Goal: Task Accomplishment & Management: Manage account settings

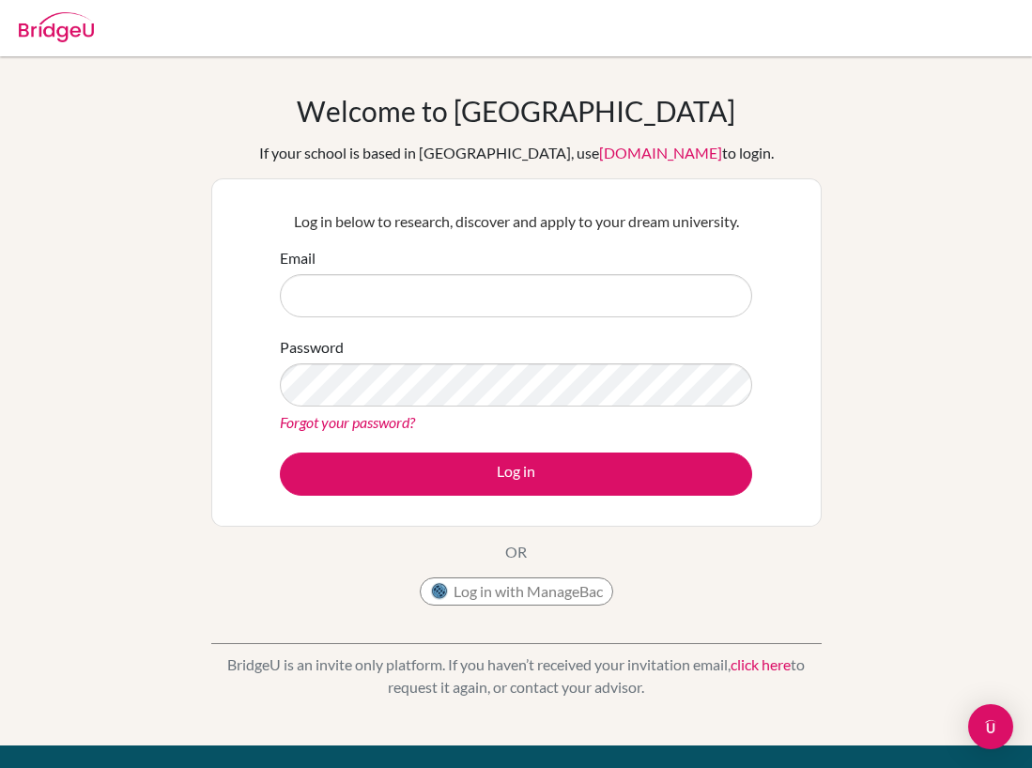
type input "[EMAIL_ADDRESS][DOMAIN_NAME]"
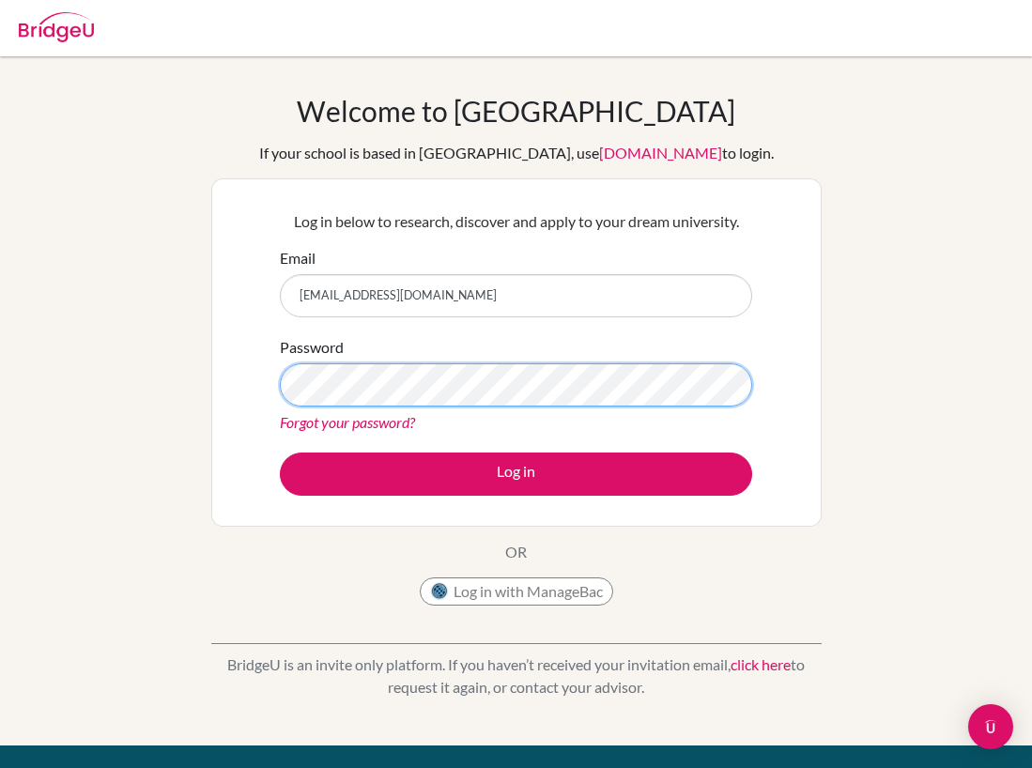
click at [280, 453] on button "Log in" at bounding box center [516, 474] width 472 height 43
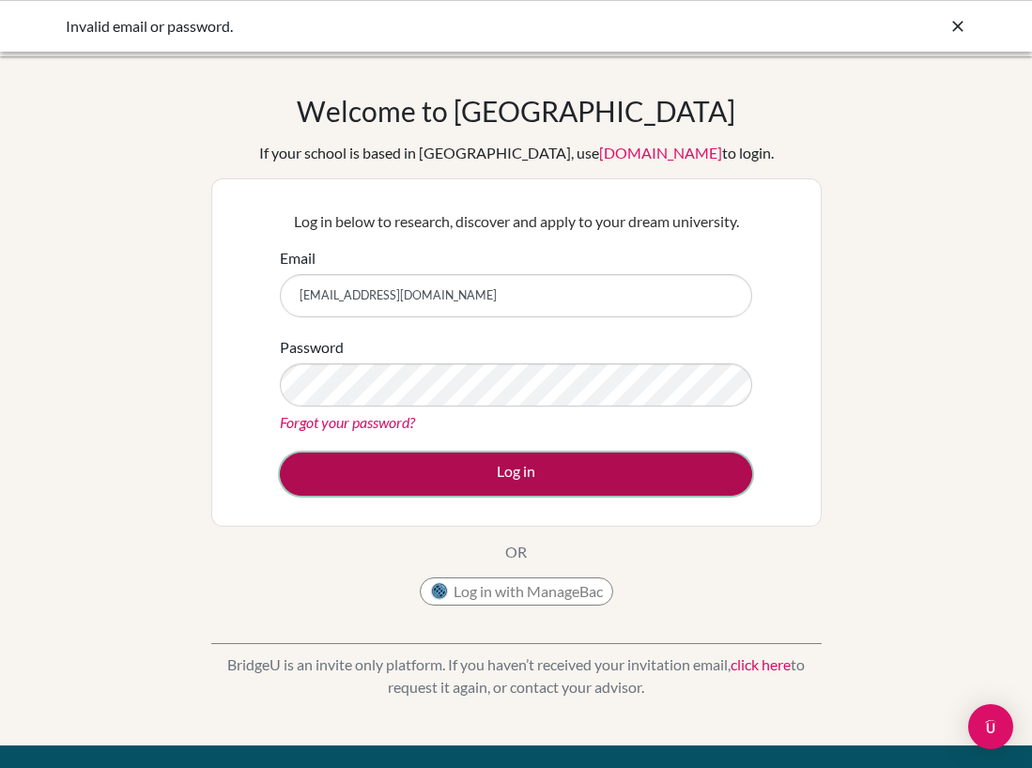
click at [499, 482] on button "Log in" at bounding box center [516, 474] width 472 height 43
click at [526, 470] on button "Log in" at bounding box center [516, 474] width 472 height 43
click at [411, 482] on button "Log in" at bounding box center [516, 474] width 472 height 43
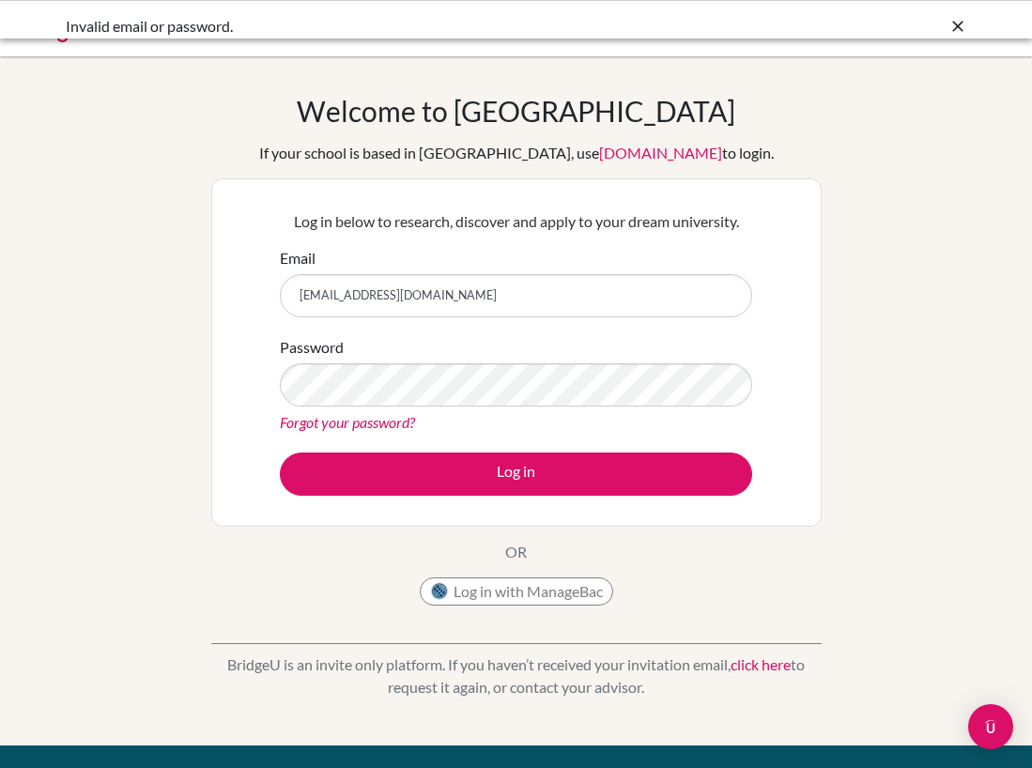
click at [364, 422] on link "Forgot your password?" at bounding box center [347, 422] width 135 height 18
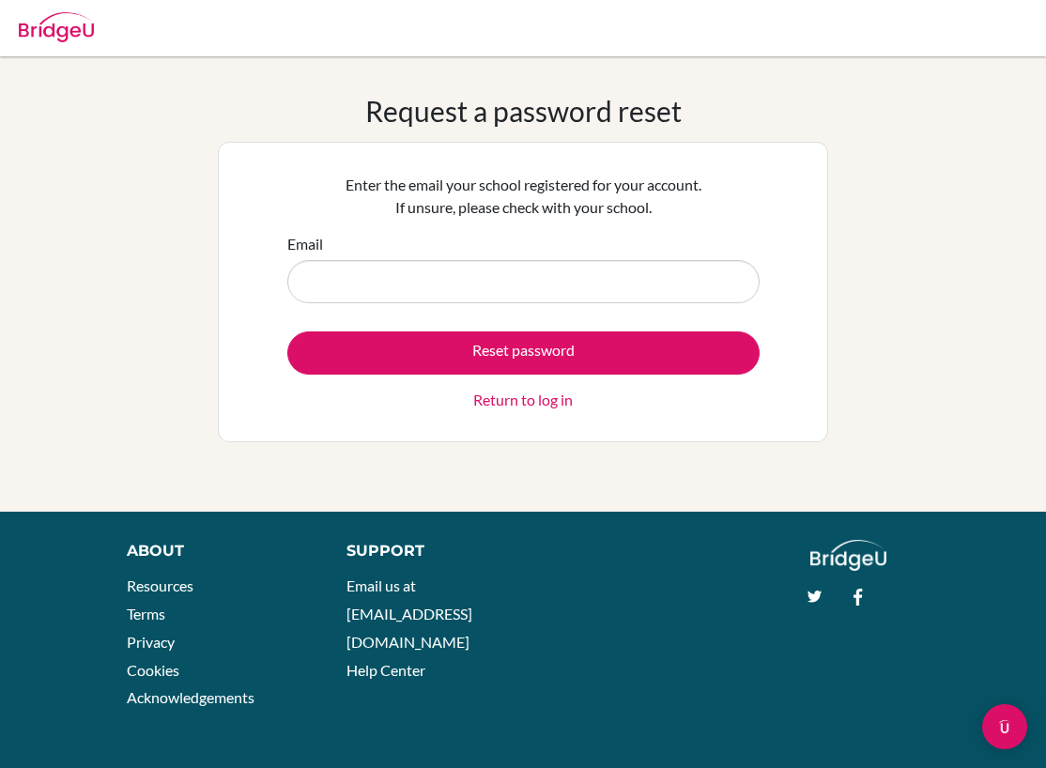
click at [466, 59] on div "Request a password reset Enter the email your school registered for your accoun…" at bounding box center [523, 284] width 1046 height 456
click at [503, 107] on h1 "Request a password reset" at bounding box center [523, 111] width 317 height 34
click at [851, 283] on div "Request a password reset Enter the email your school registered for your accoun…" at bounding box center [523, 284] width 1046 height 380
click at [690, 263] on input "Email" at bounding box center [523, 281] width 472 height 43
click at [489, 396] on link "Return to log in" at bounding box center [523, 400] width 100 height 23
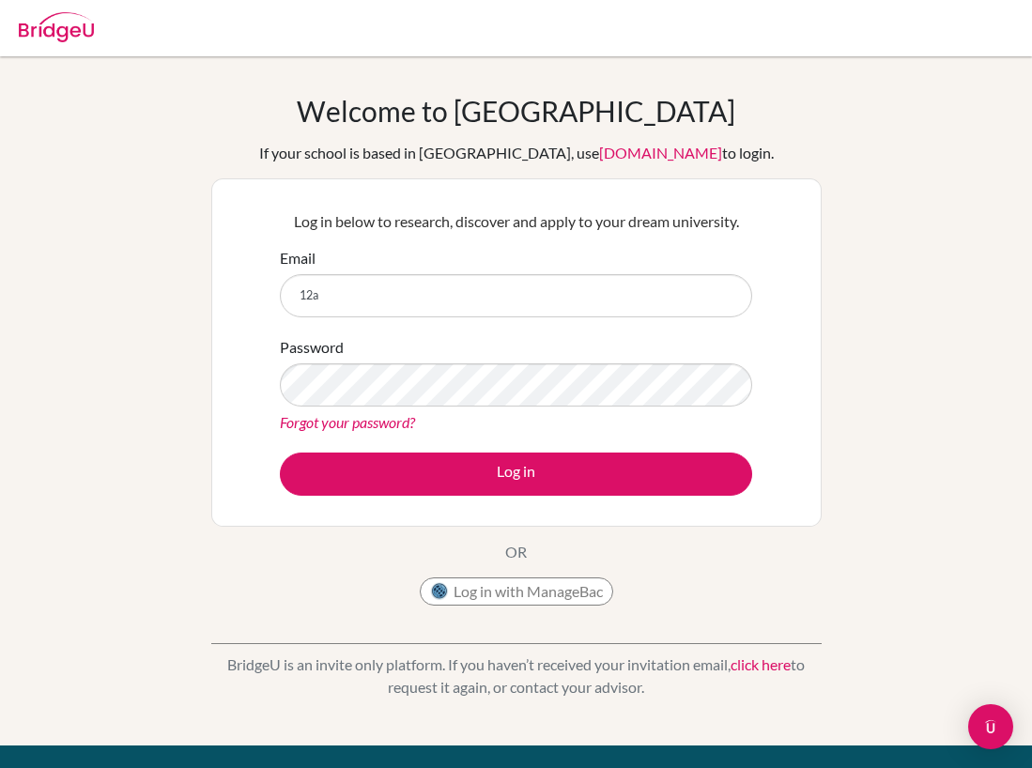
type input "[EMAIL_ADDRESS][DOMAIN_NAME]"
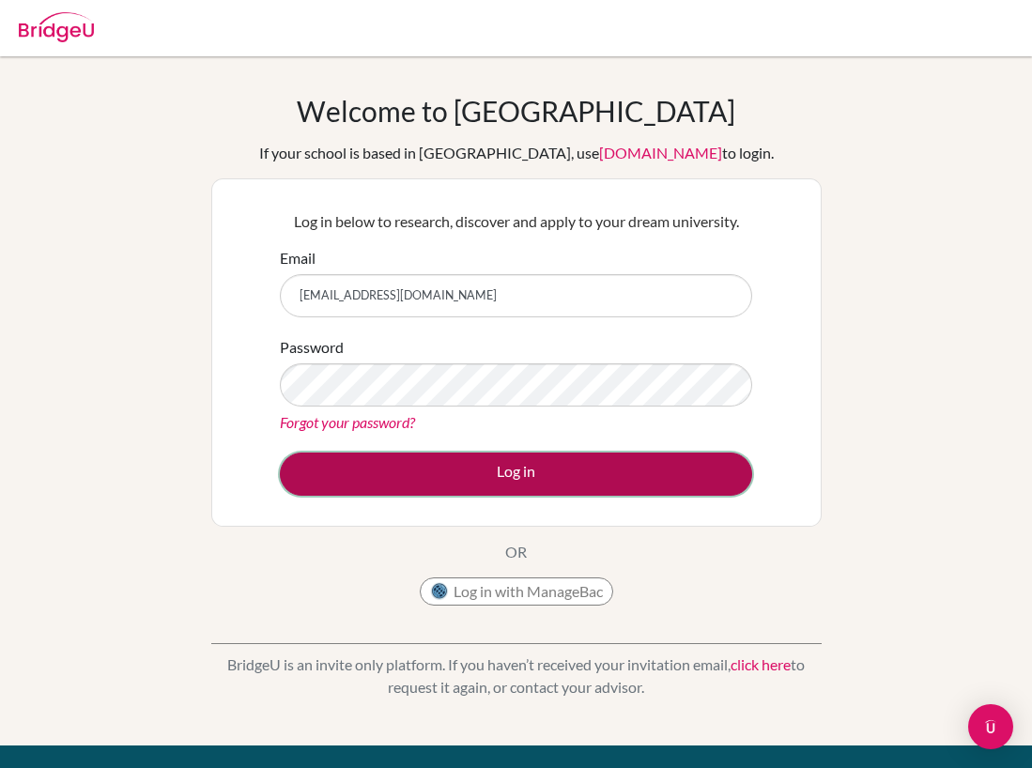
click at [361, 464] on button "Log in" at bounding box center [516, 474] width 472 height 43
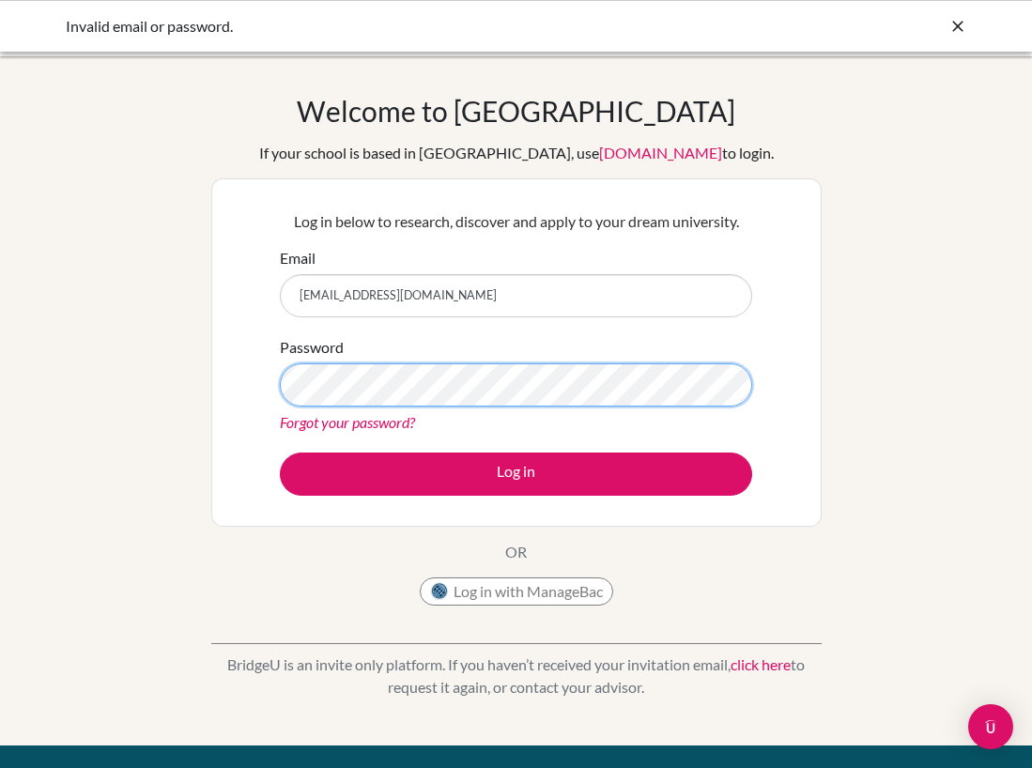
click at [280, 453] on button "Log in" at bounding box center [516, 474] width 472 height 43
